Goal: Find specific page/section: Find specific page/section

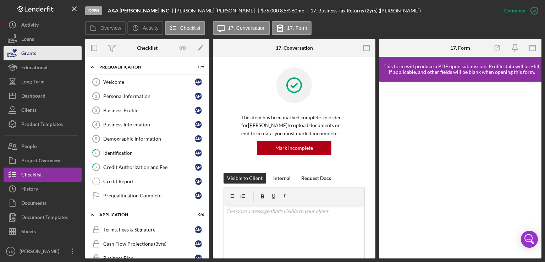
scroll to position [205, 0]
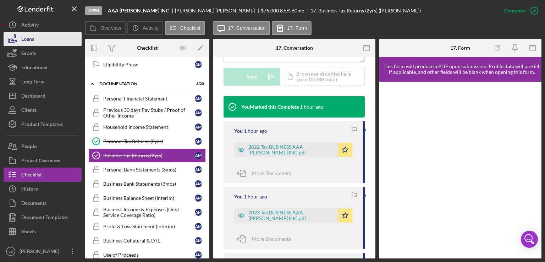
click at [35, 40] on button "Loans" at bounding box center [43, 39] width 78 height 14
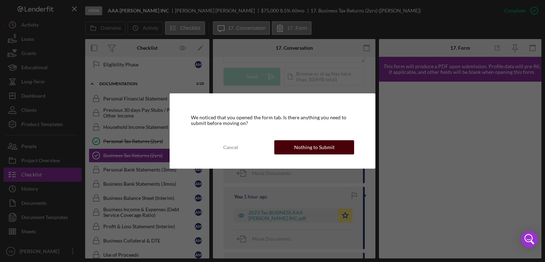
click at [308, 148] on div "Nothing to Submit" at bounding box center [314, 147] width 40 height 14
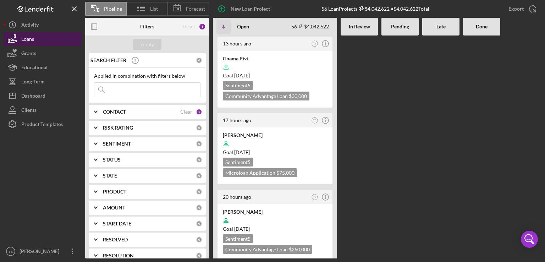
click at [40, 40] on button "Loans" at bounding box center [43, 39] width 78 height 14
